Goal: Navigation & Orientation: Go to known website

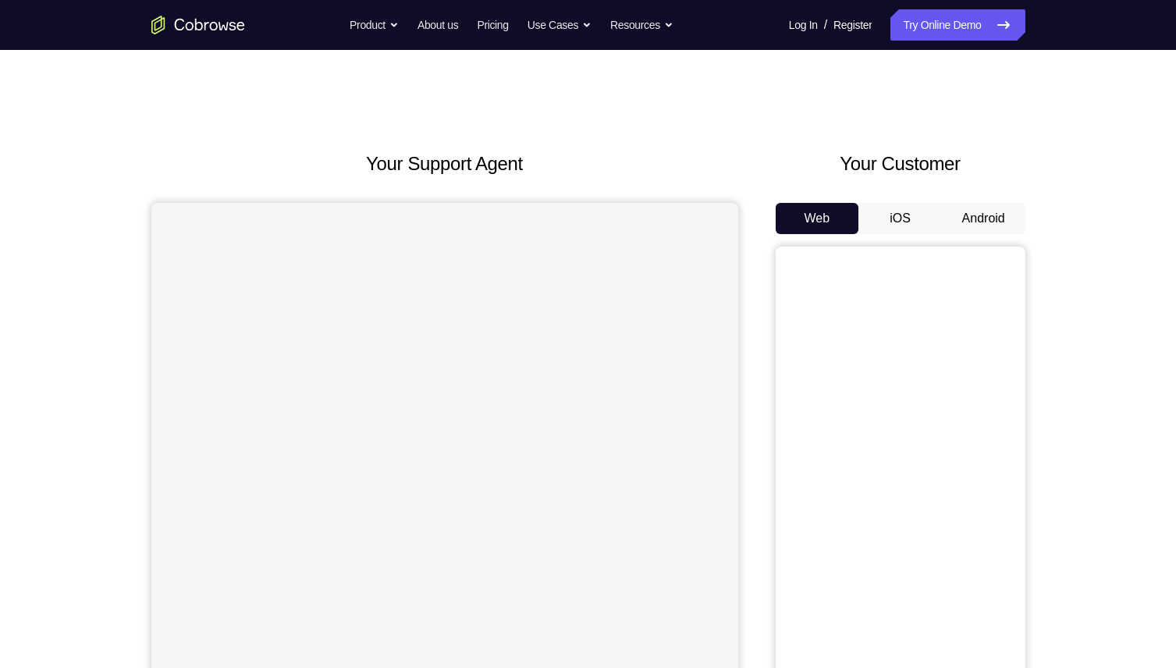
click at [969, 223] on button "Android" at bounding box center [983, 218] width 83 height 31
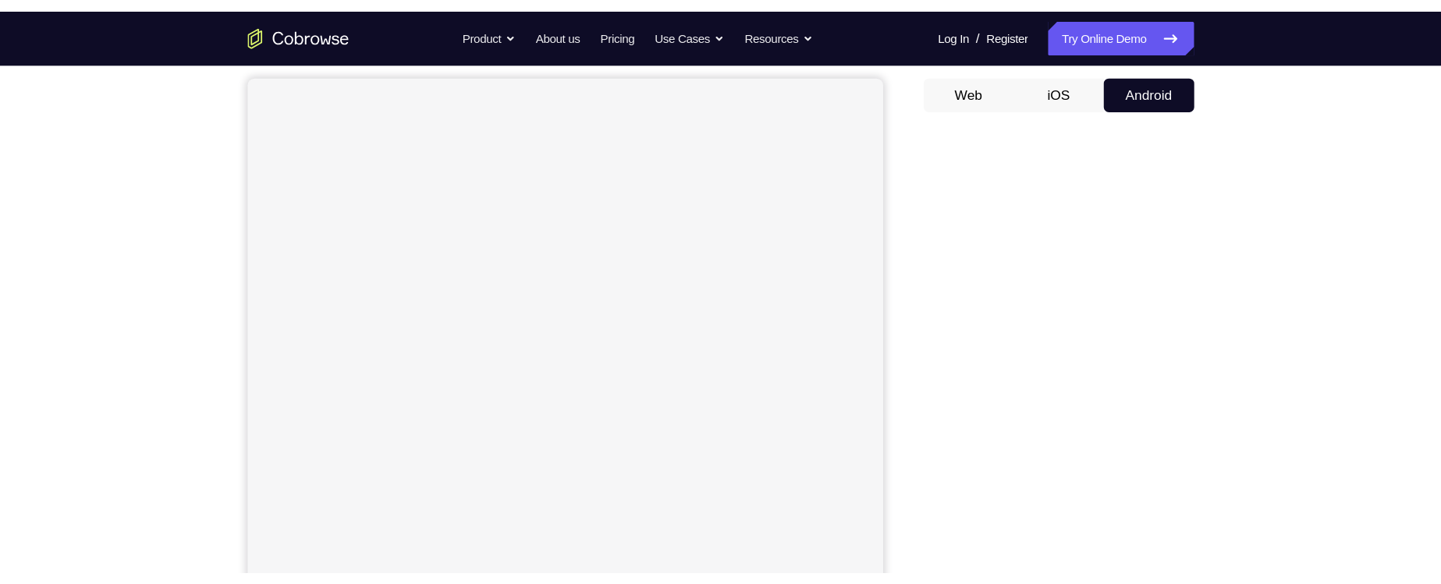
scroll to position [142, 0]
